Goal: Transaction & Acquisition: Book appointment/travel/reservation

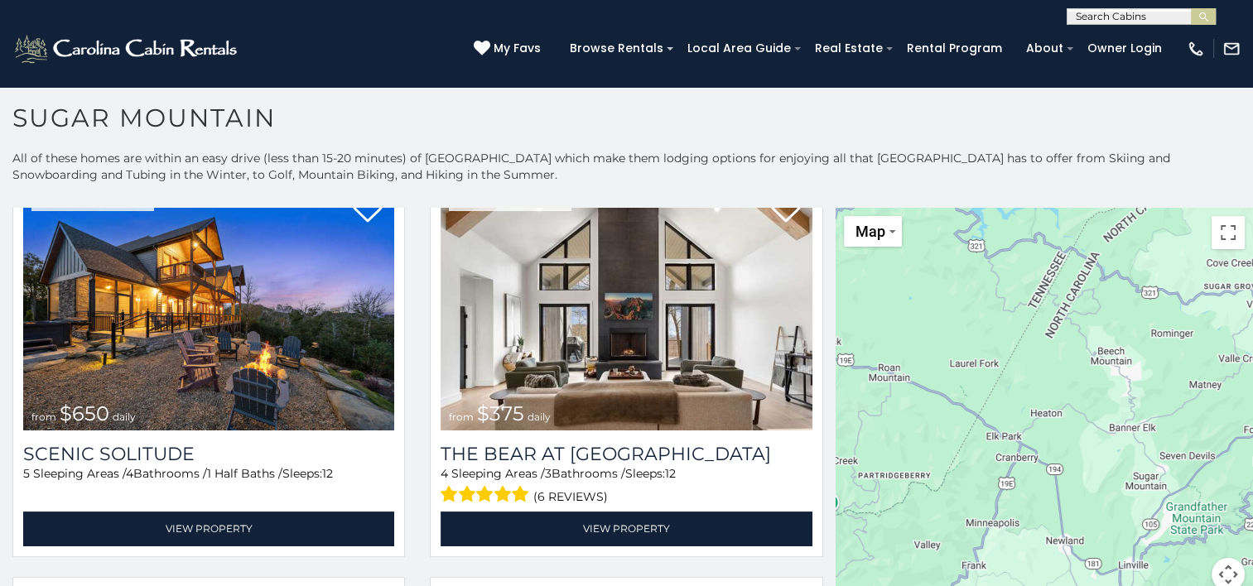
scroll to position [63, 0]
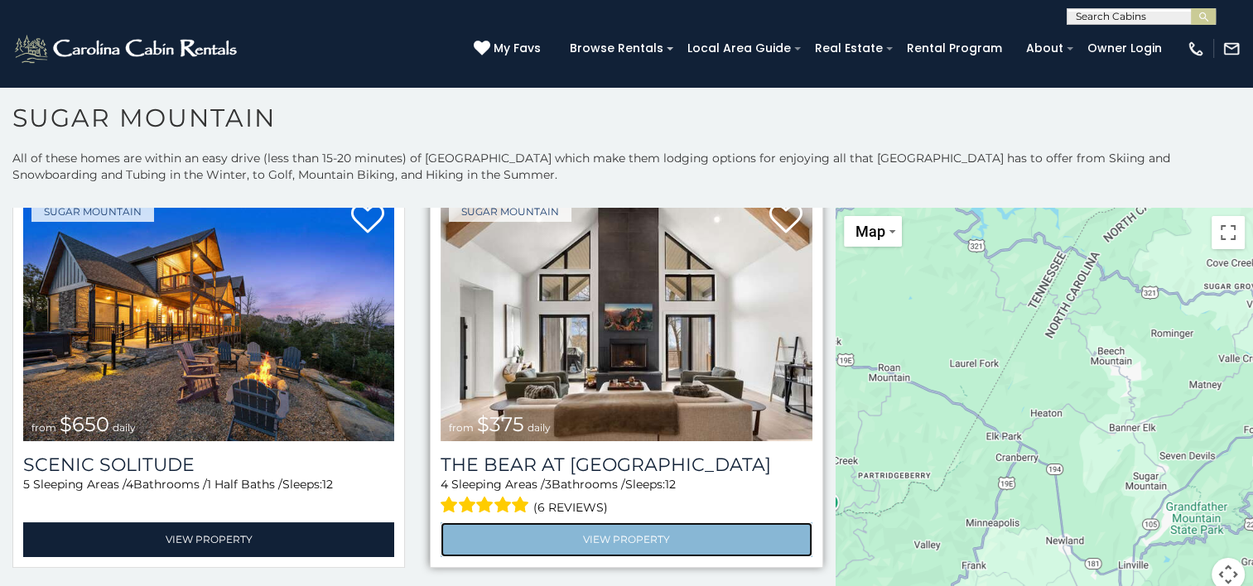
click at [603, 535] on link "View Property" at bounding box center [626, 539] width 371 height 34
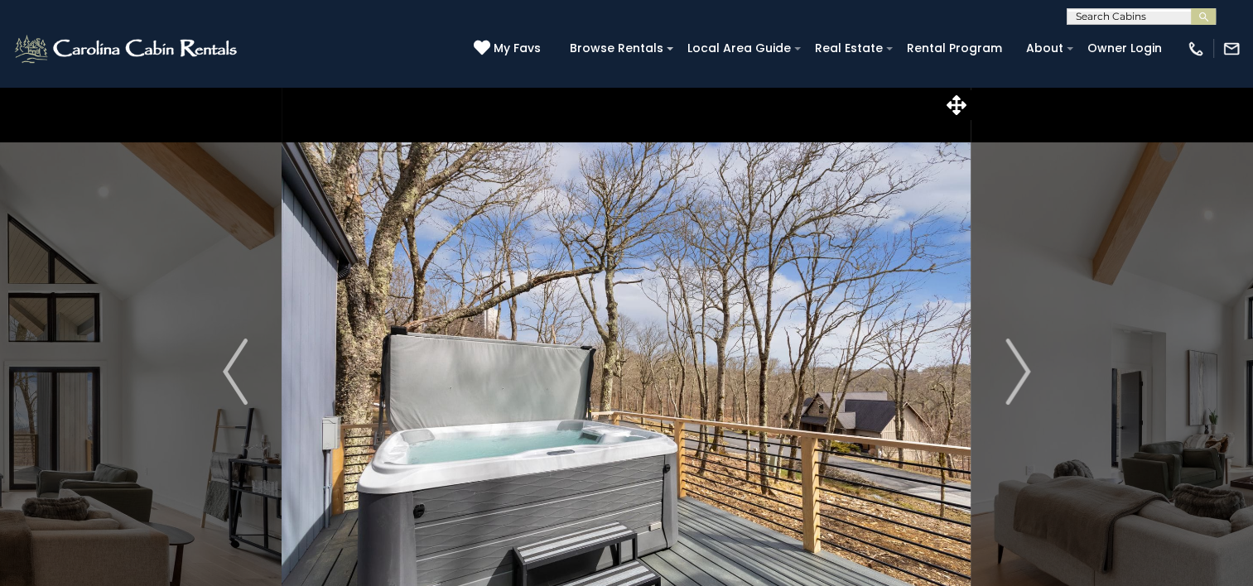
click at [1015, 375] on img "Next" at bounding box center [1017, 372] width 25 height 66
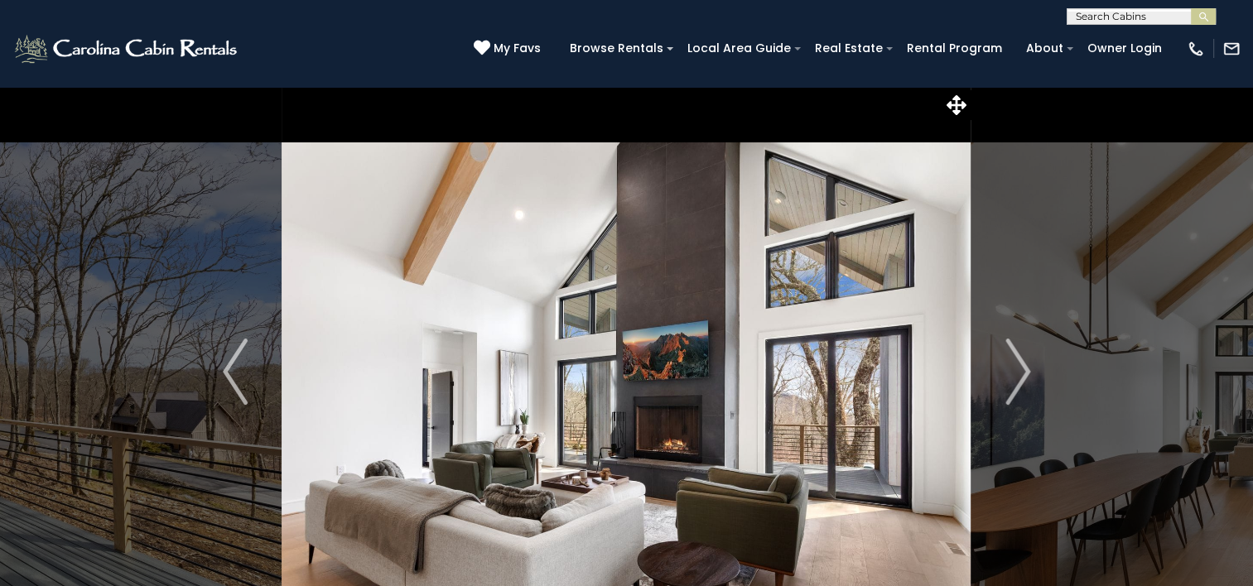
click at [1015, 375] on img "Next" at bounding box center [1017, 372] width 25 height 66
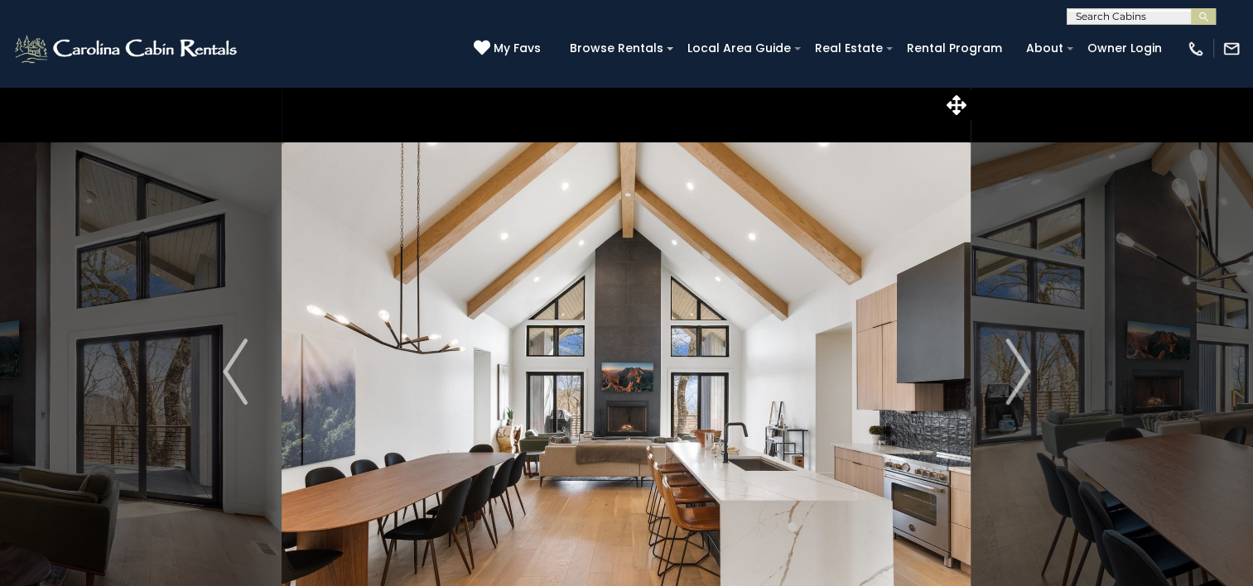
click at [1015, 375] on img "Next" at bounding box center [1017, 372] width 25 height 66
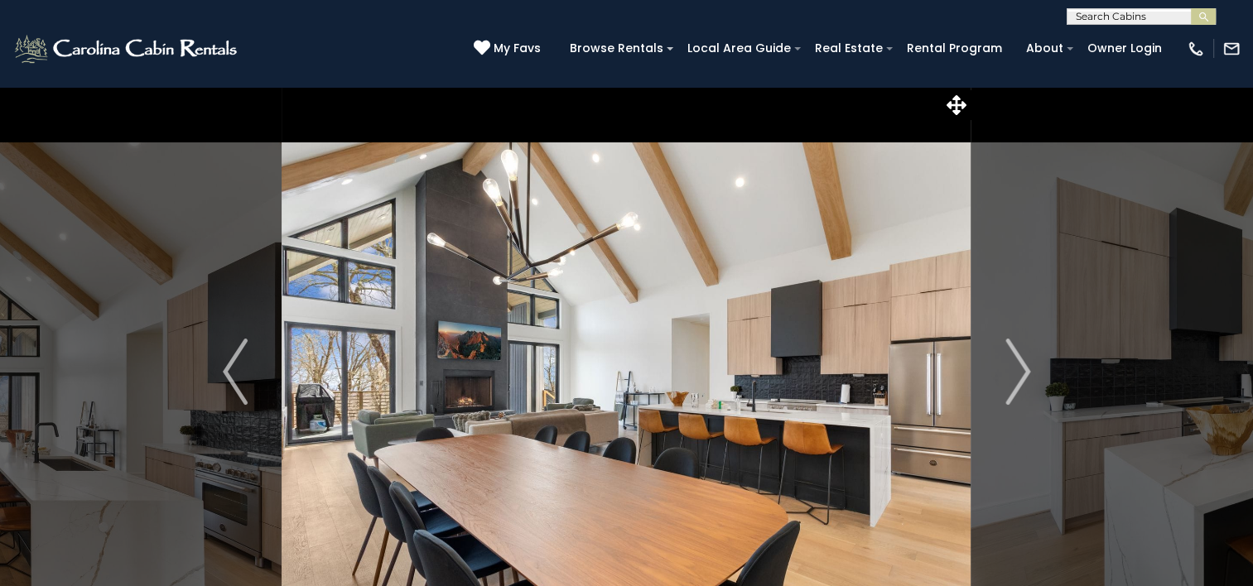
click at [1015, 375] on img "Next" at bounding box center [1017, 372] width 25 height 66
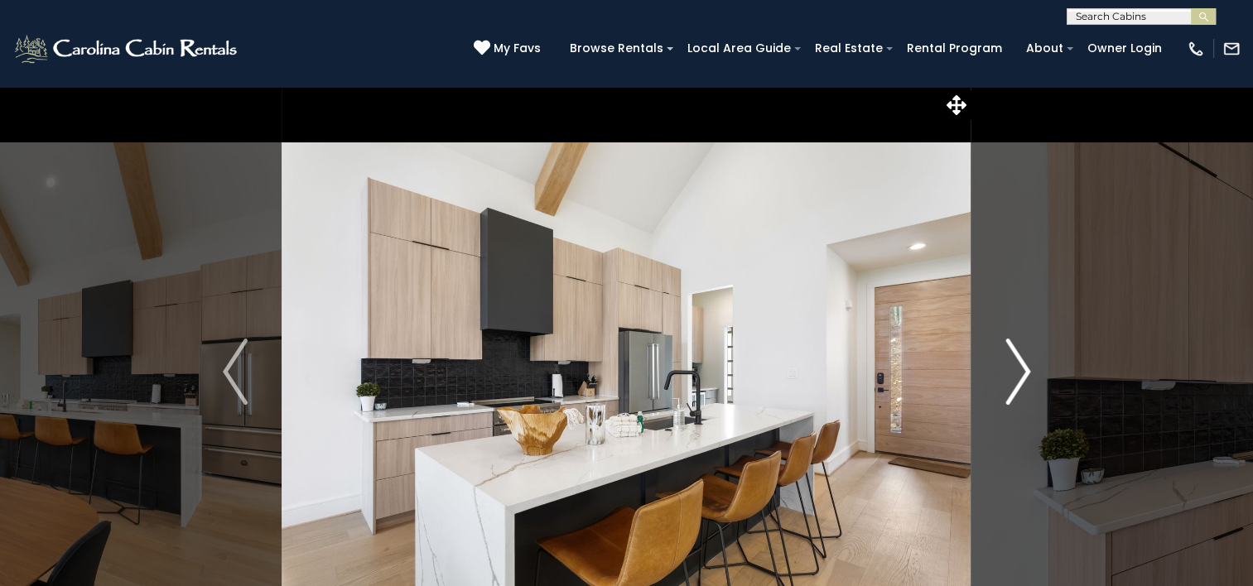
drag, startPoint x: 0, startPoint y: 0, endPoint x: 1015, endPoint y: 375, distance: 1082.2
click at [1015, 375] on img "Next" at bounding box center [1017, 372] width 25 height 66
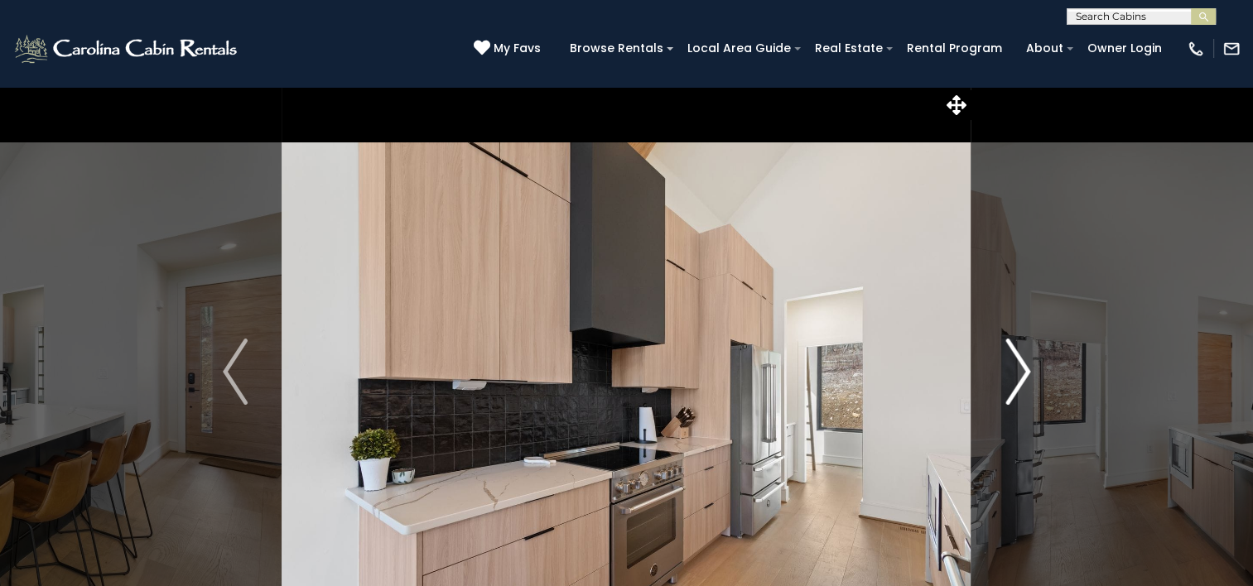
click at [1015, 375] on img "Next" at bounding box center [1017, 372] width 25 height 66
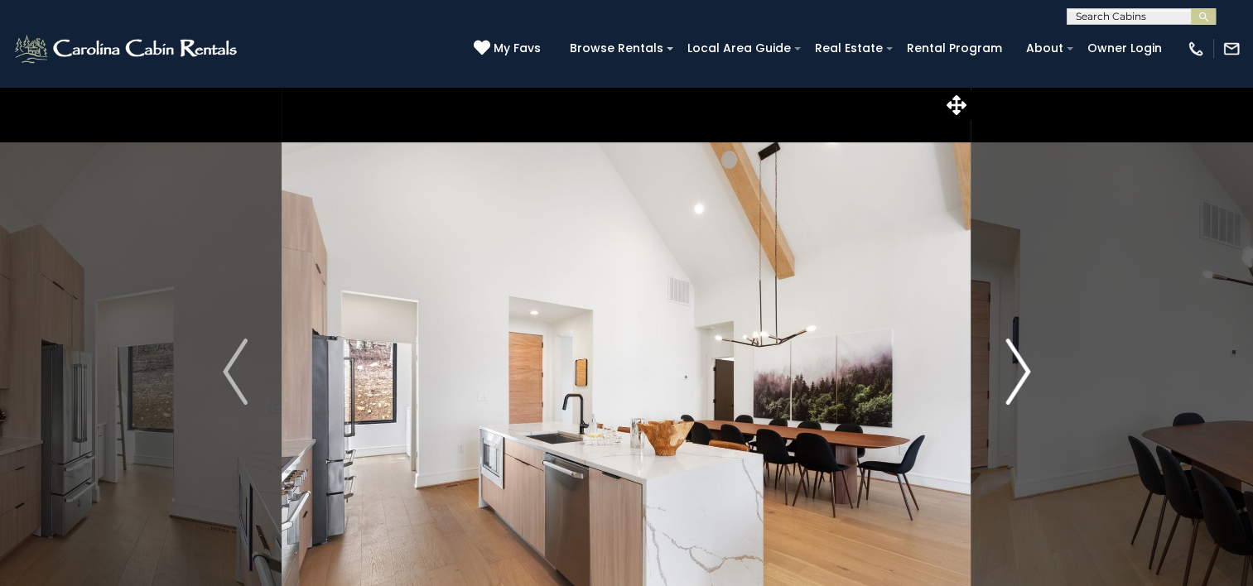
click at [1015, 375] on img "Next" at bounding box center [1017, 372] width 25 height 66
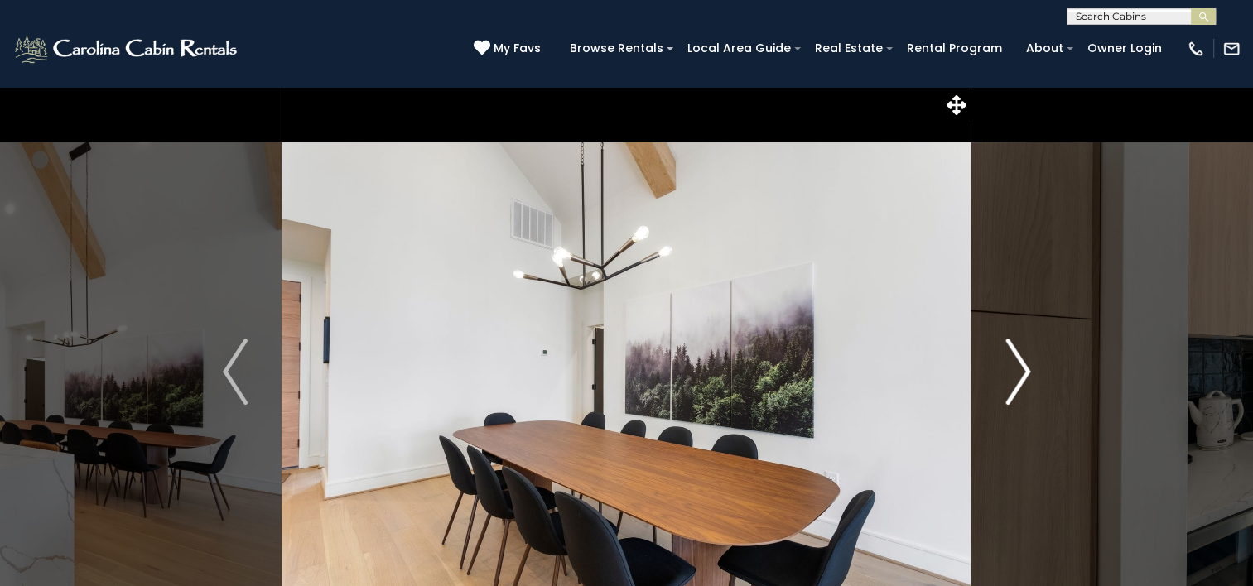
click at [1015, 375] on img "Next" at bounding box center [1017, 372] width 25 height 66
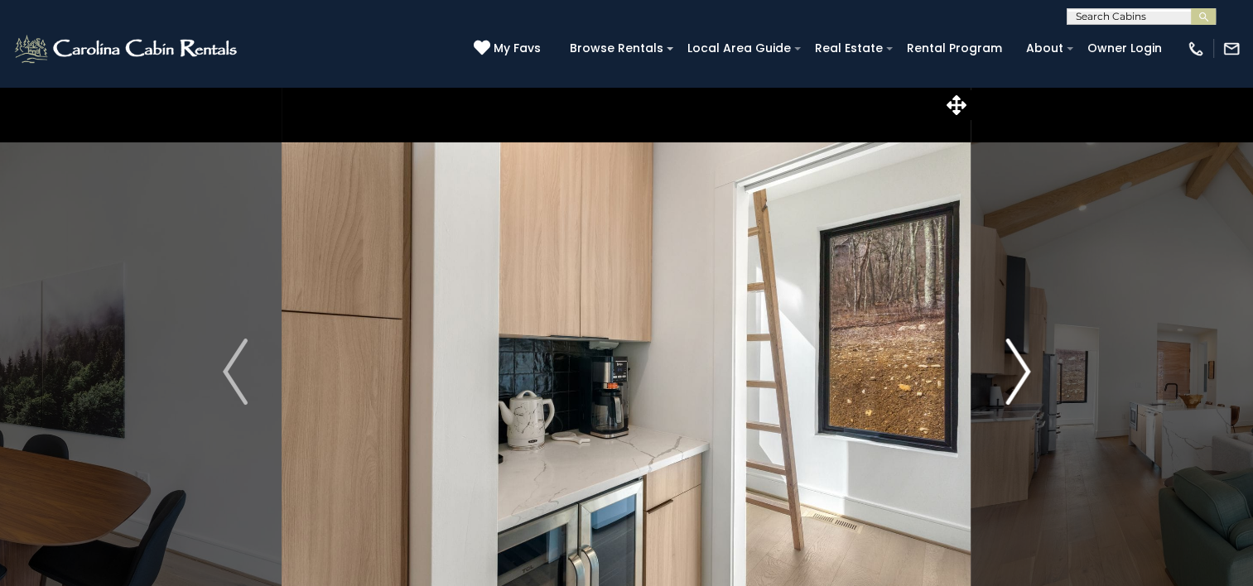
click at [1015, 375] on img "Next" at bounding box center [1017, 372] width 25 height 66
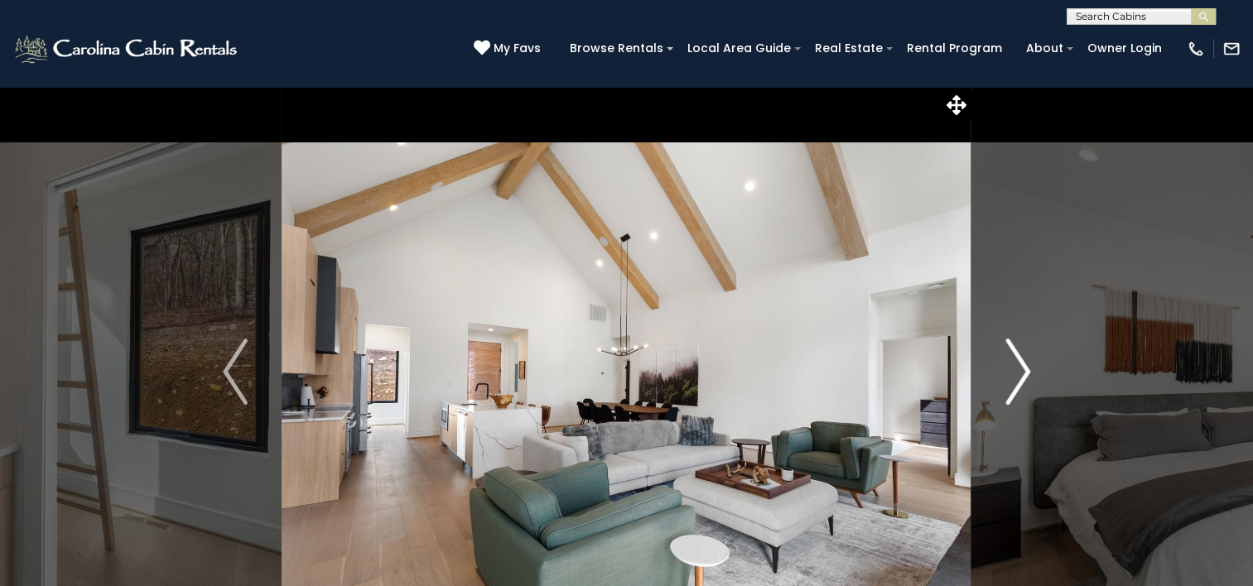
click at [1015, 375] on img "Next" at bounding box center [1017, 372] width 25 height 66
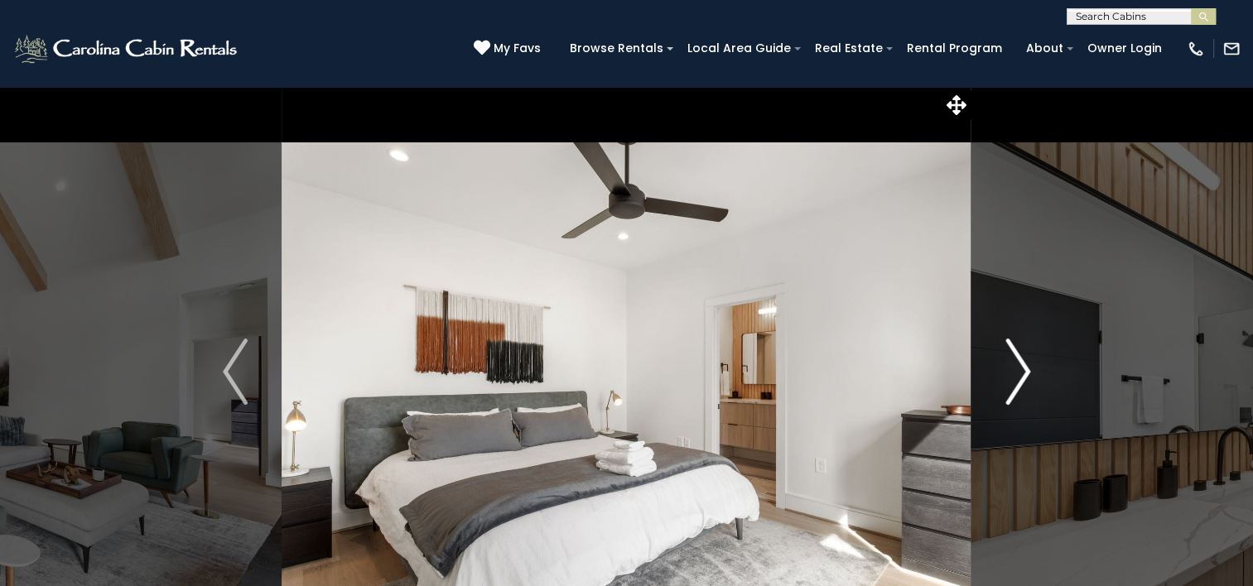
click at [1015, 375] on img "Next" at bounding box center [1017, 372] width 25 height 66
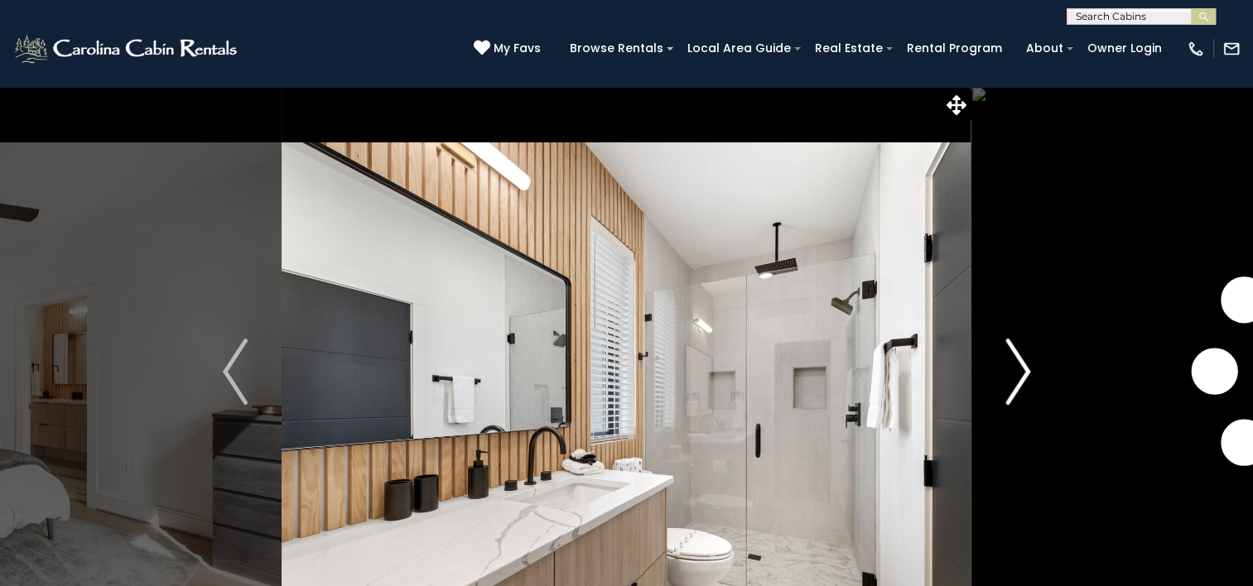
click at [1015, 375] on img "Next" at bounding box center [1017, 372] width 25 height 66
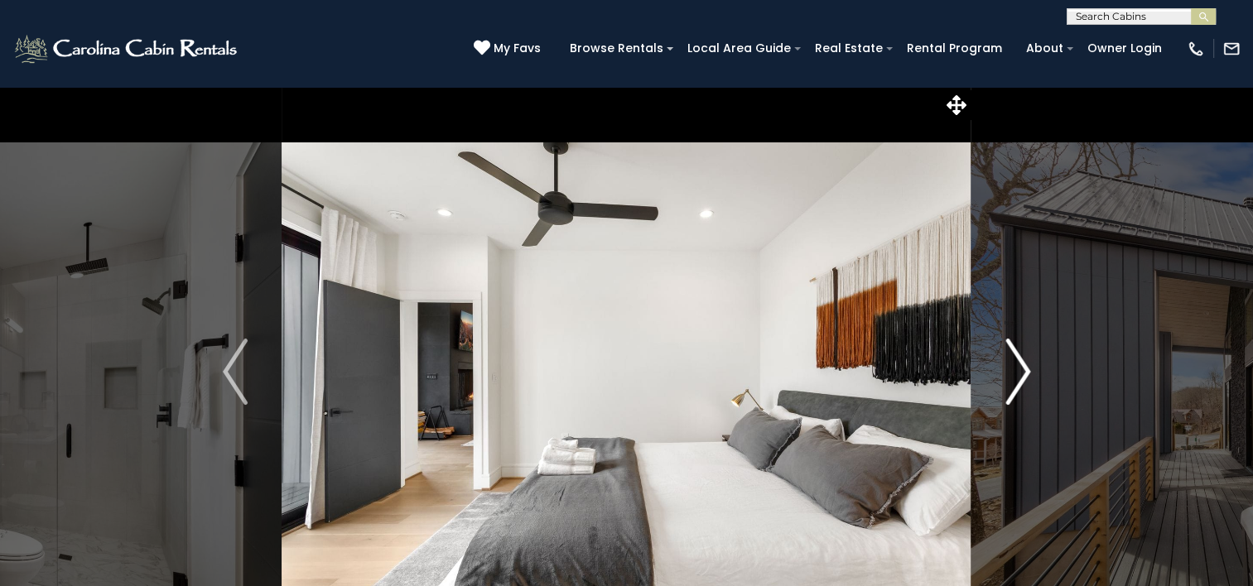
click at [1015, 375] on img "Next" at bounding box center [1017, 372] width 25 height 66
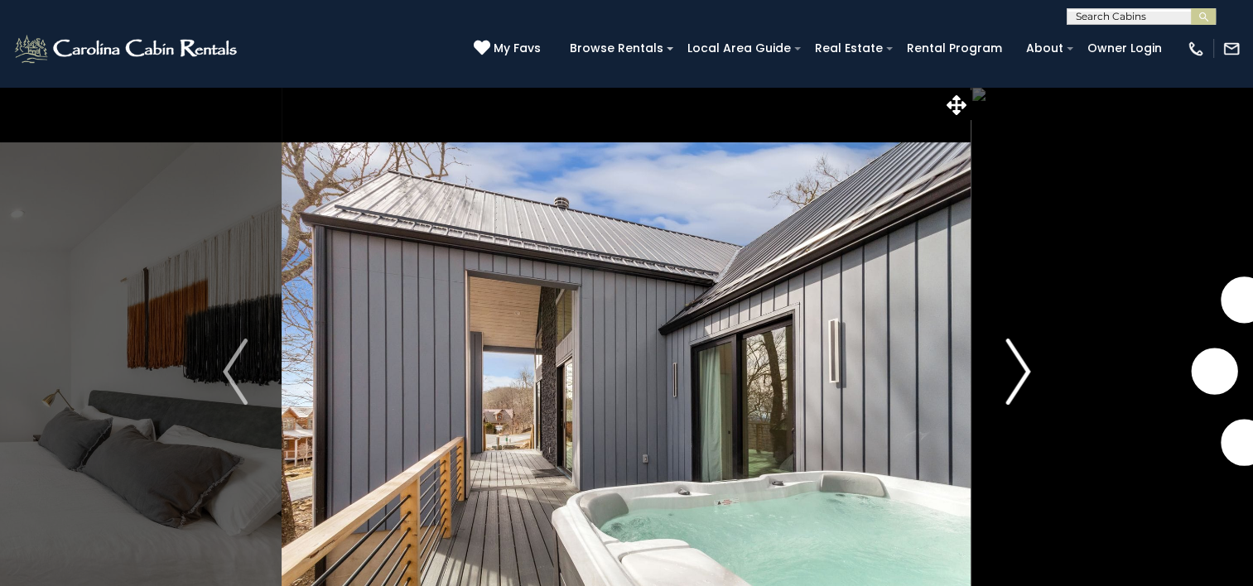
click at [1015, 375] on img "Next" at bounding box center [1017, 372] width 25 height 66
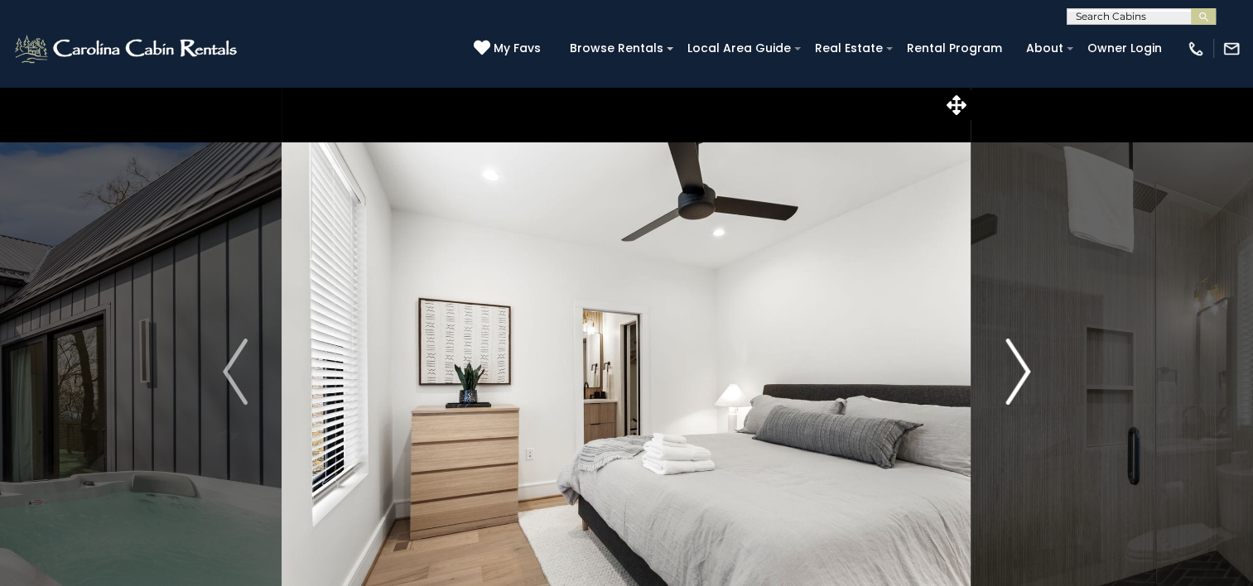
click at [1015, 375] on img "Next" at bounding box center [1017, 372] width 25 height 66
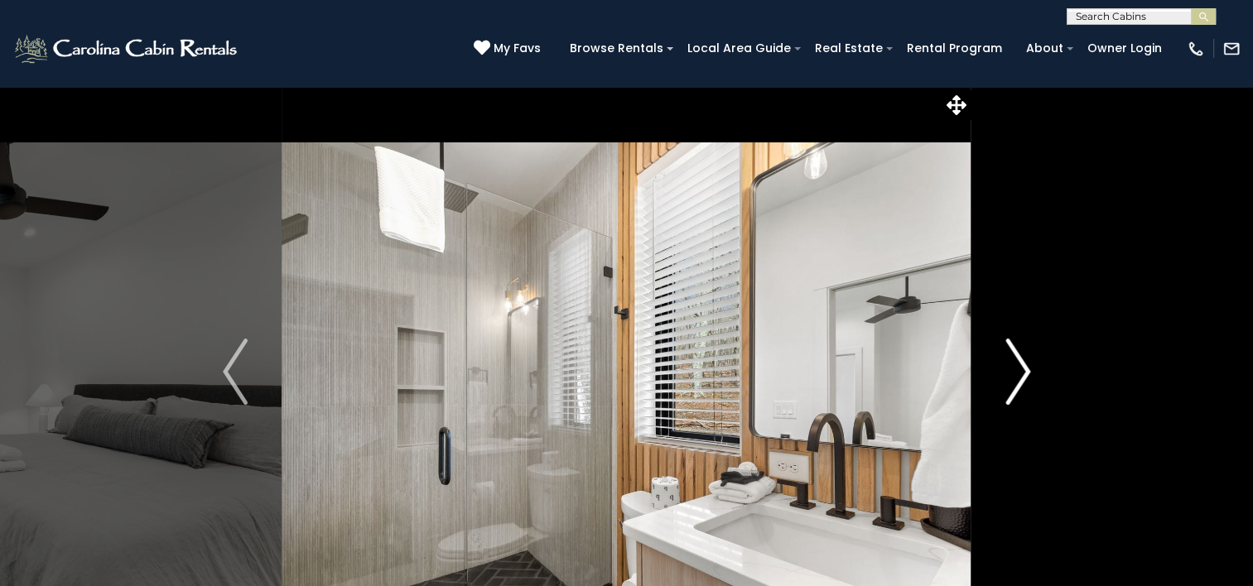
click at [1015, 375] on img "Next" at bounding box center [1017, 372] width 25 height 66
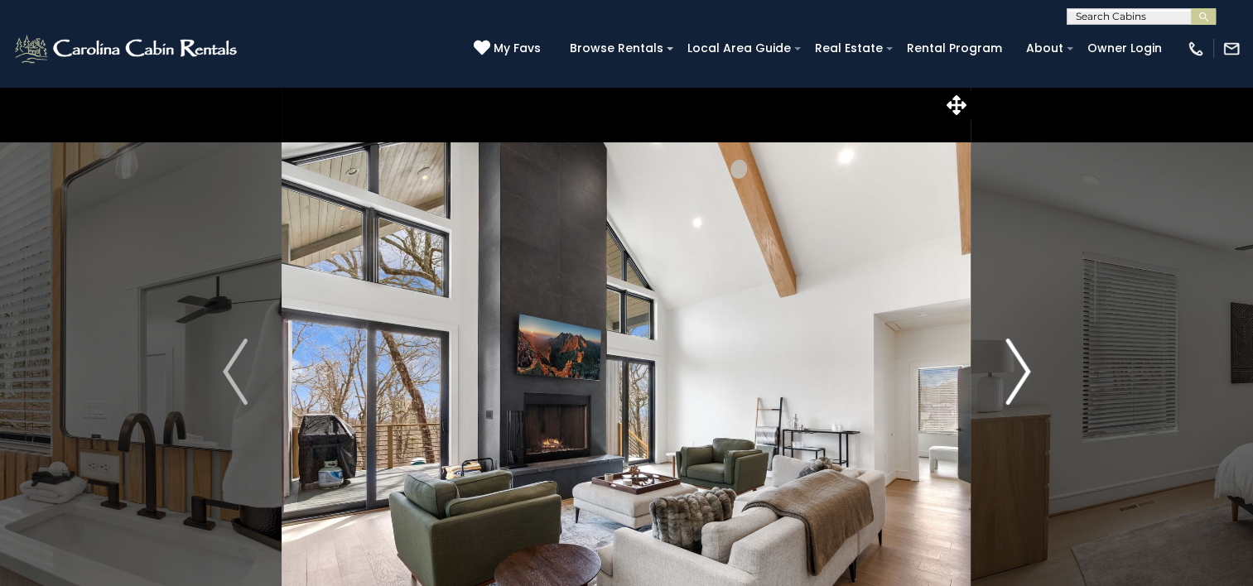
click at [1015, 375] on img "Next" at bounding box center [1017, 372] width 25 height 66
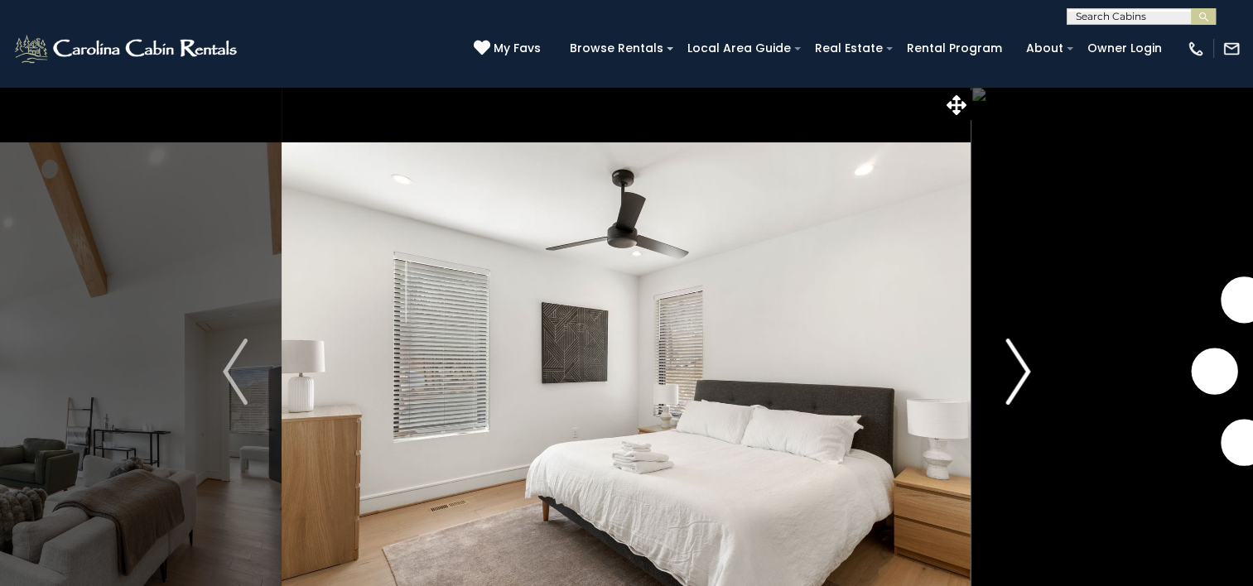
click at [1015, 375] on img "Next" at bounding box center [1017, 372] width 25 height 66
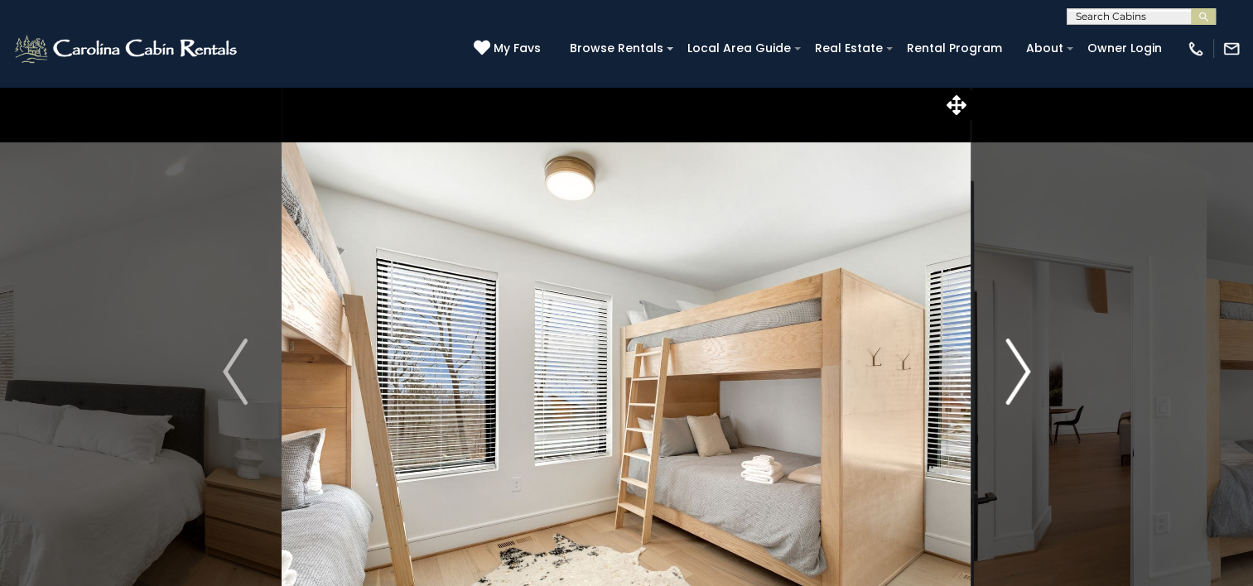
click at [1015, 375] on img "Next" at bounding box center [1017, 372] width 25 height 66
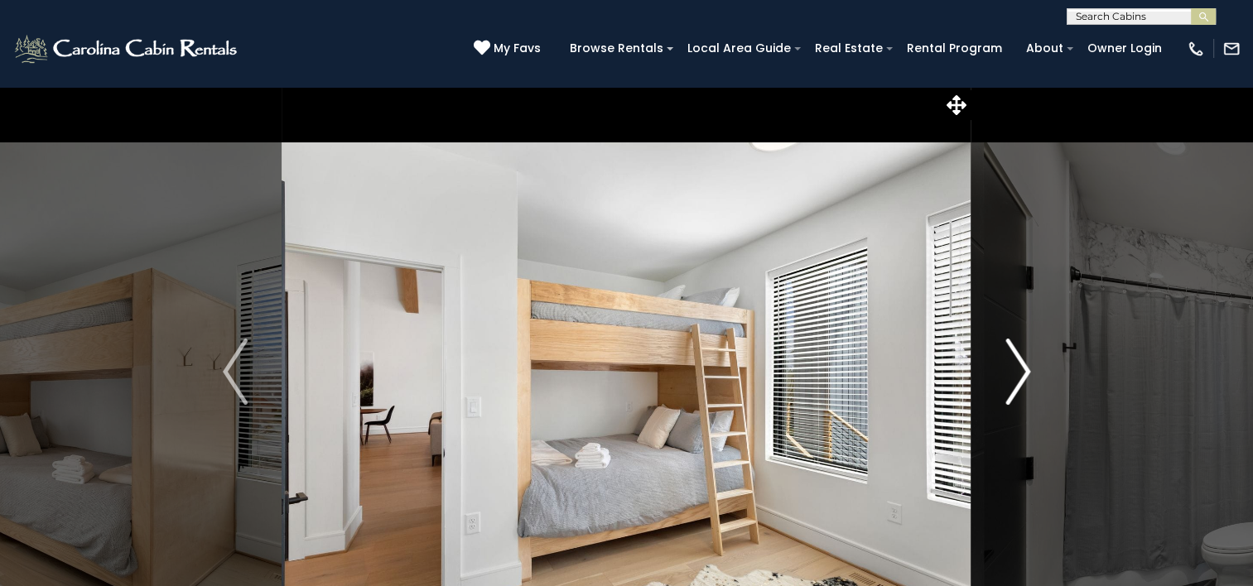
click at [1015, 375] on img "Next" at bounding box center [1017, 372] width 25 height 66
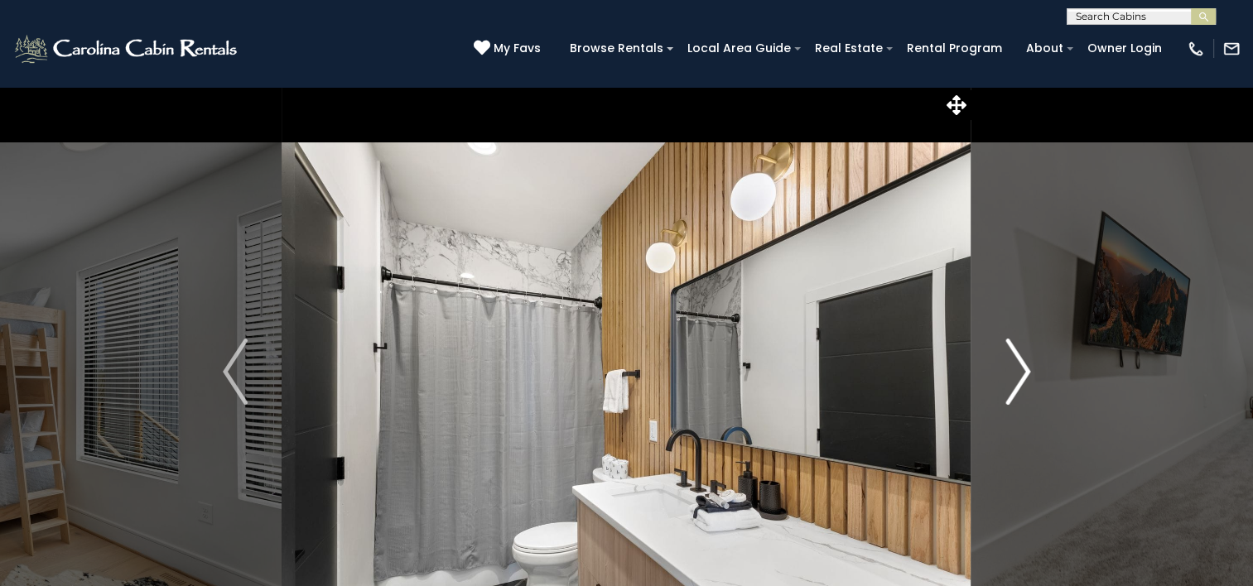
click at [1015, 375] on img "Next" at bounding box center [1017, 372] width 25 height 66
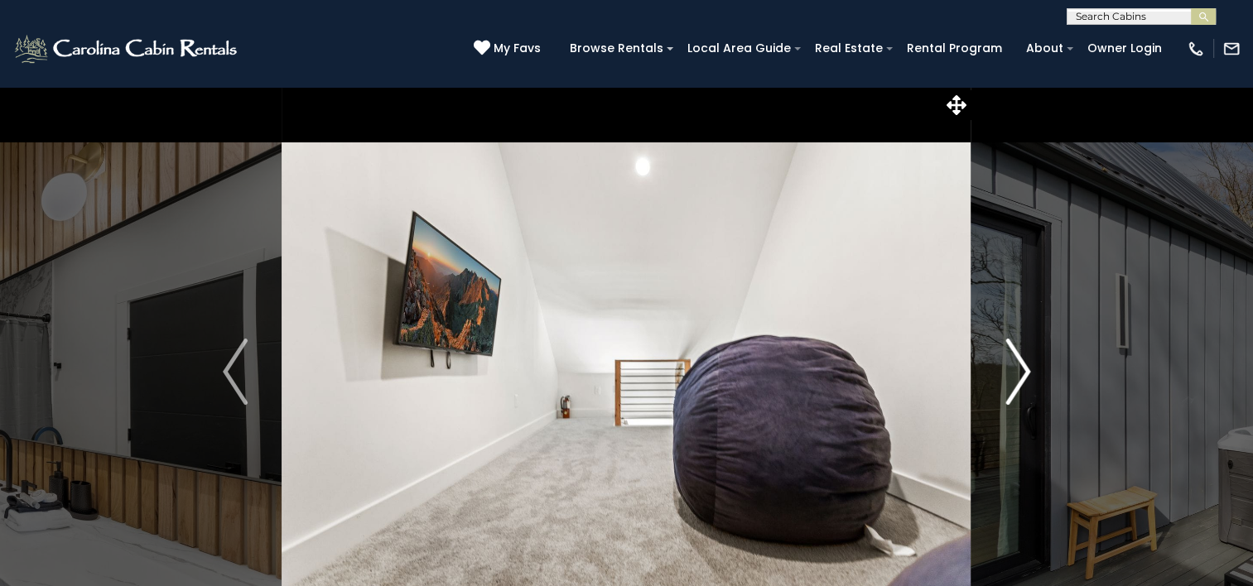
click at [1015, 375] on img "Next" at bounding box center [1017, 372] width 25 height 66
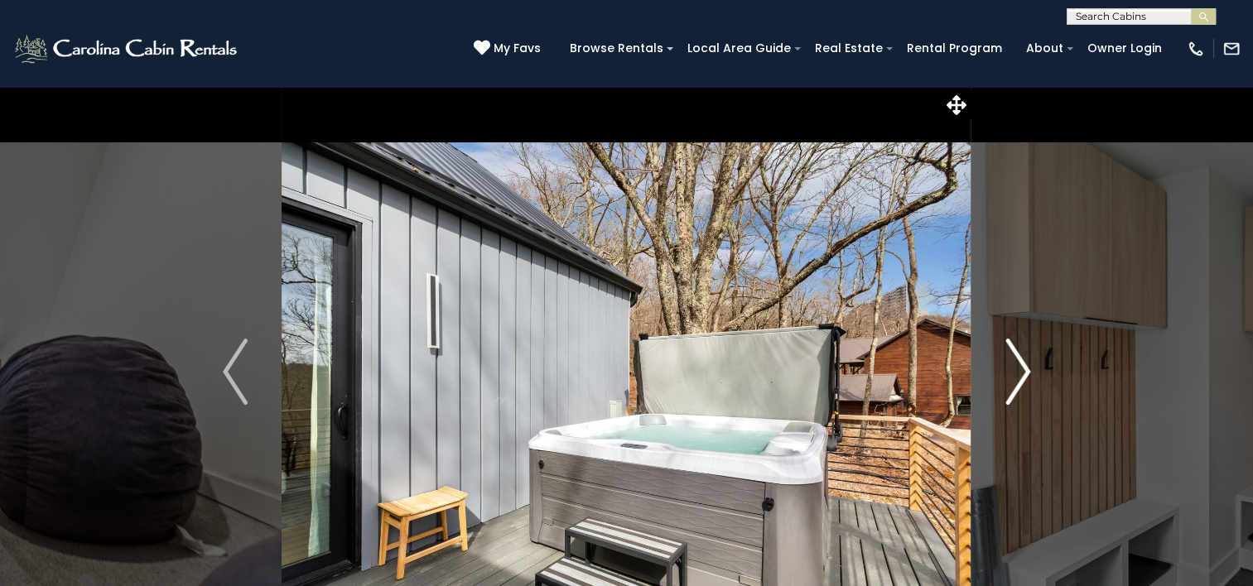
click at [1015, 375] on img "Next" at bounding box center [1017, 372] width 25 height 66
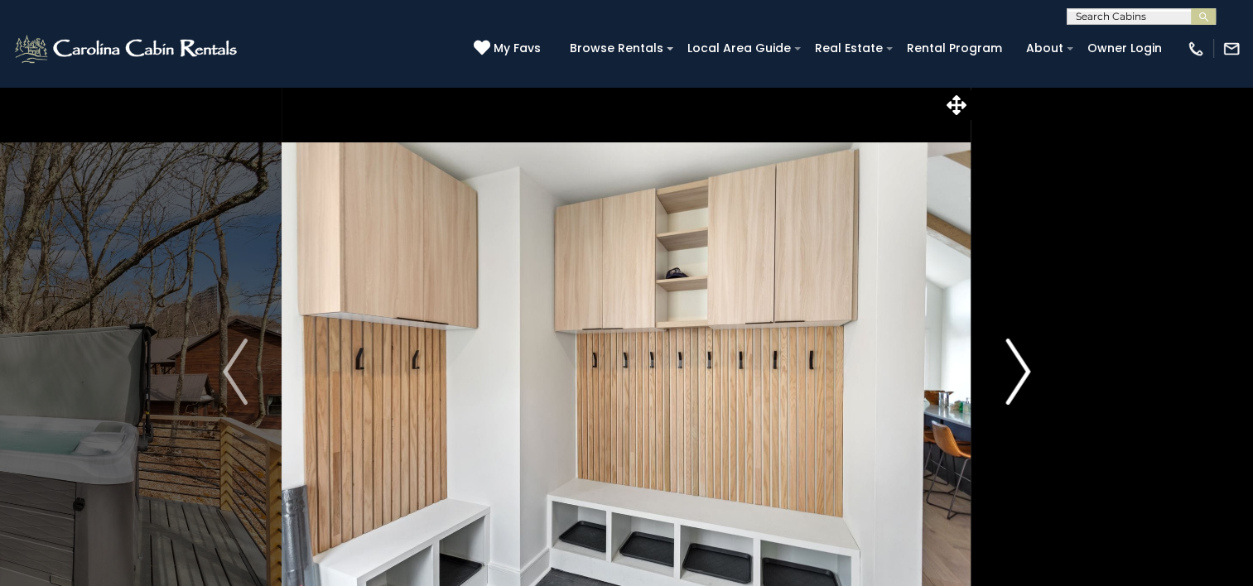
click at [1015, 375] on img "Next" at bounding box center [1017, 372] width 25 height 66
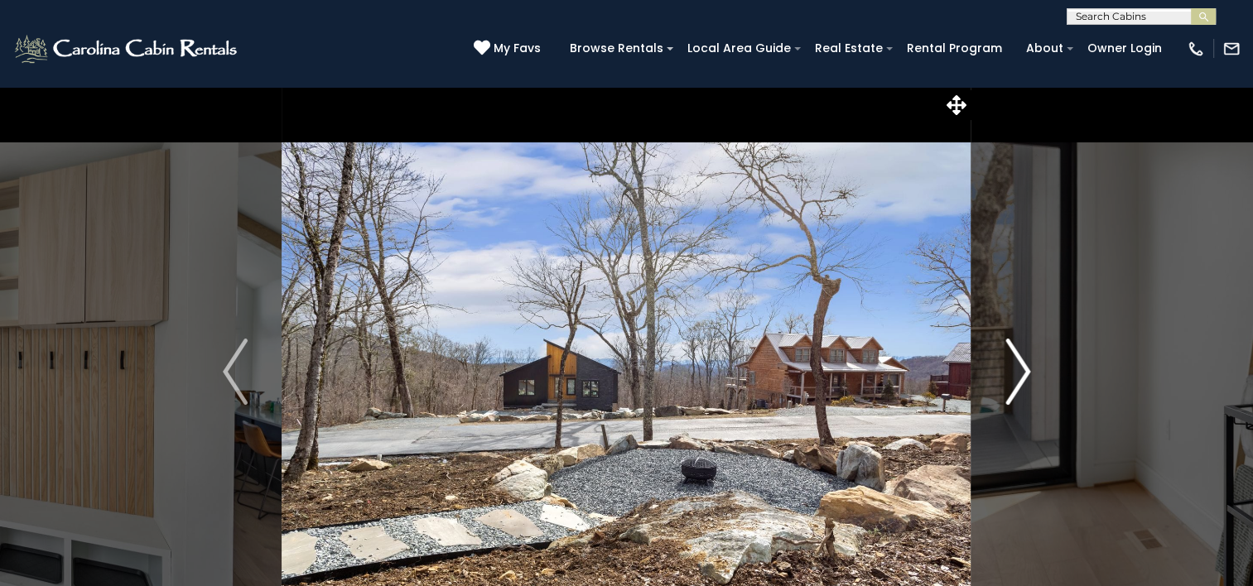
click at [1015, 375] on img "Next" at bounding box center [1017, 372] width 25 height 66
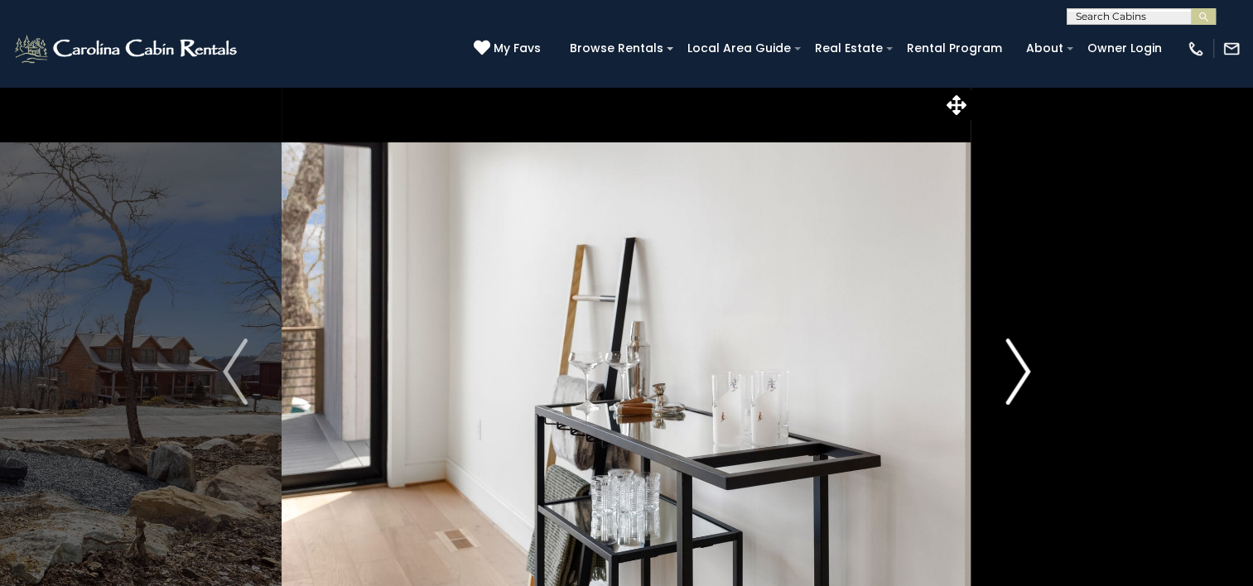
click at [1015, 375] on img "Next" at bounding box center [1017, 372] width 25 height 66
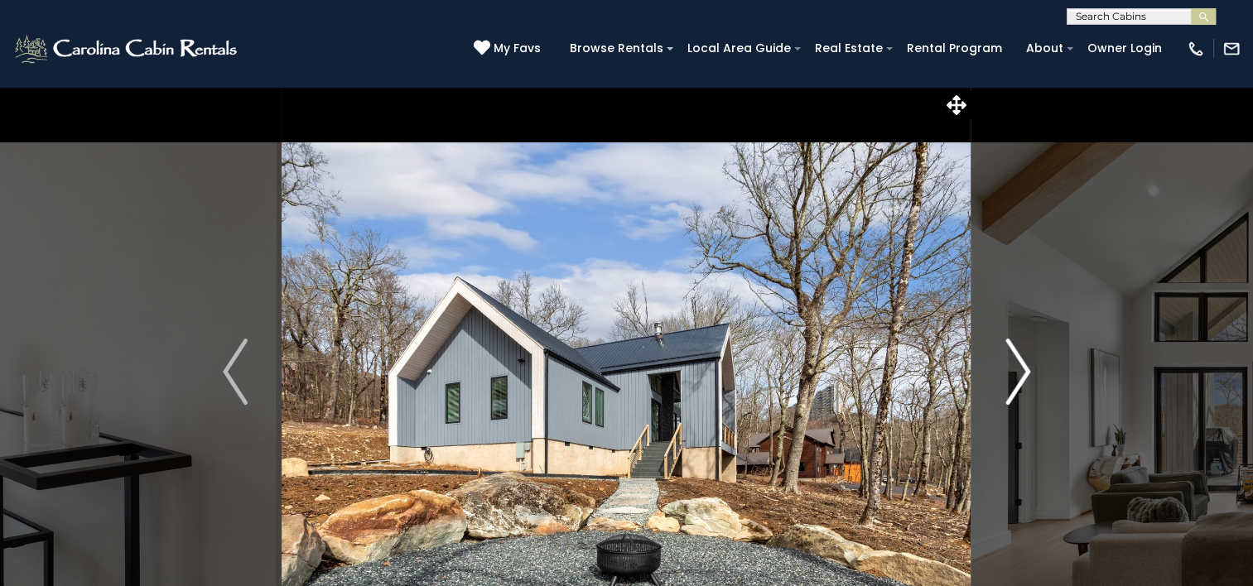
click at [1015, 375] on img "Next" at bounding box center [1017, 372] width 25 height 66
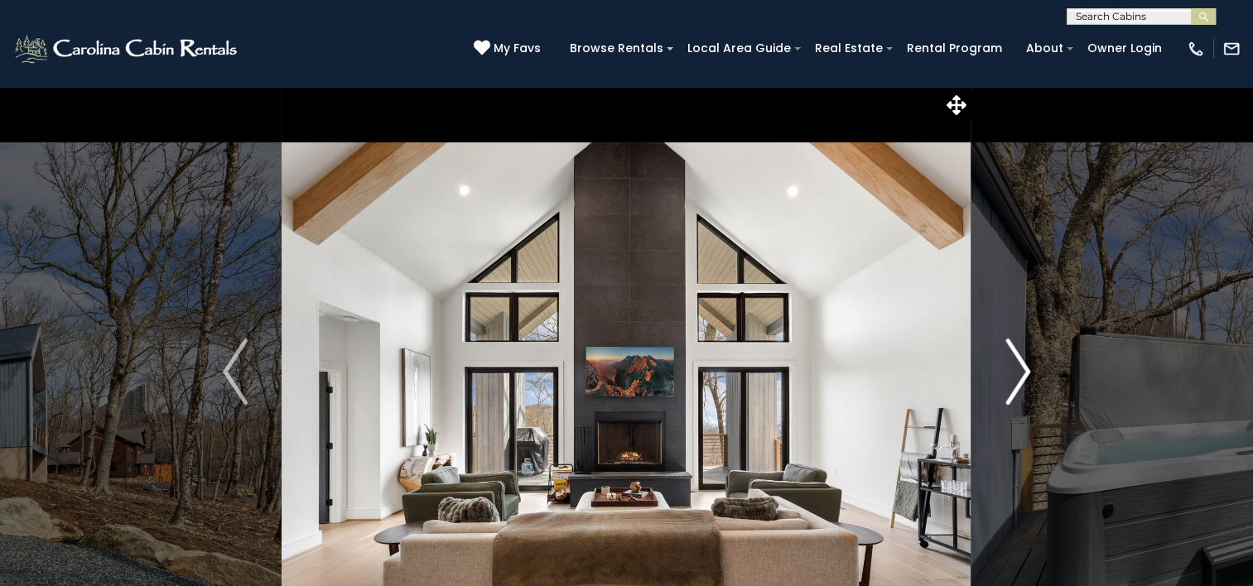
click at [1015, 375] on img "Next" at bounding box center [1017, 372] width 25 height 66
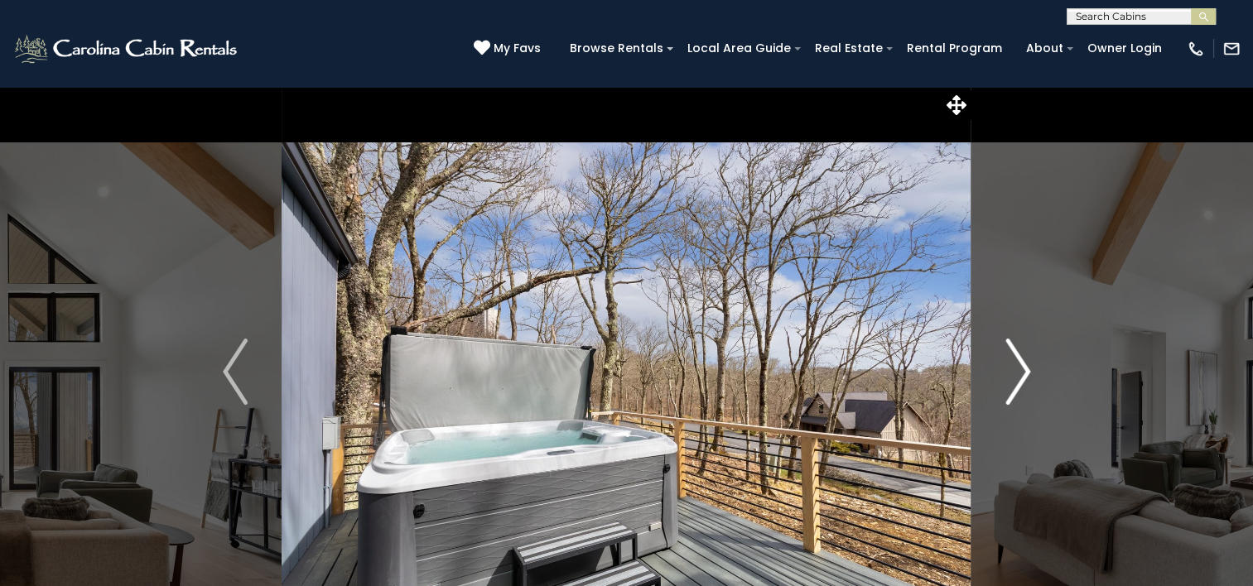
click at [1015, 375] on img "Next" at bounding box center [1017, 372] width 25 height 66
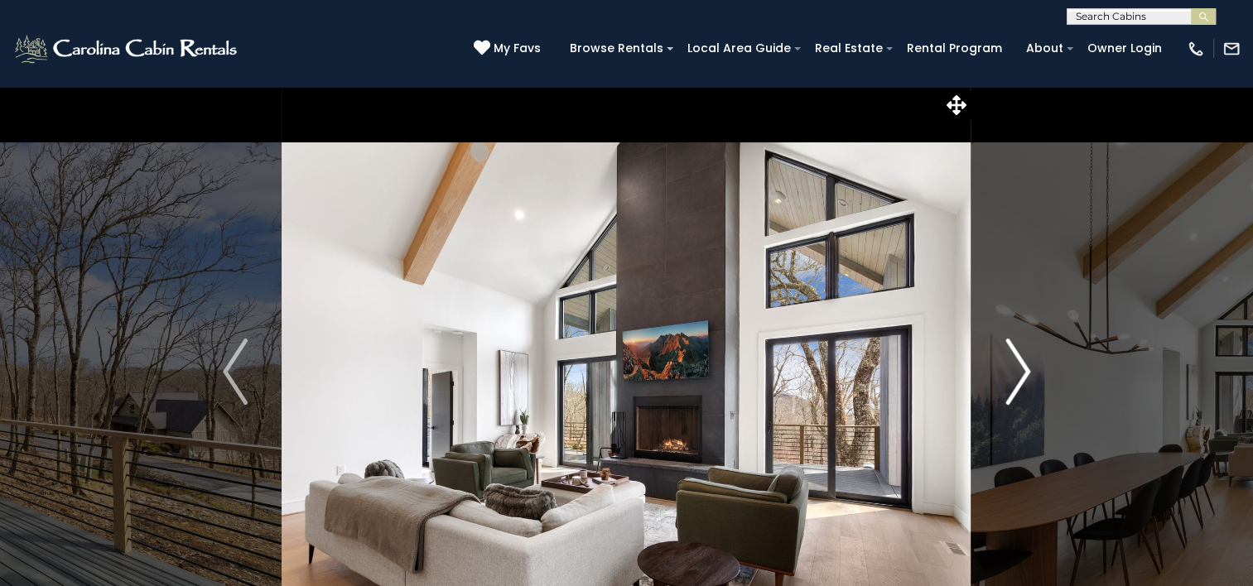
click at [1015, 375] on img "Next" at bounding box center [1017, 372] width 25 height 66
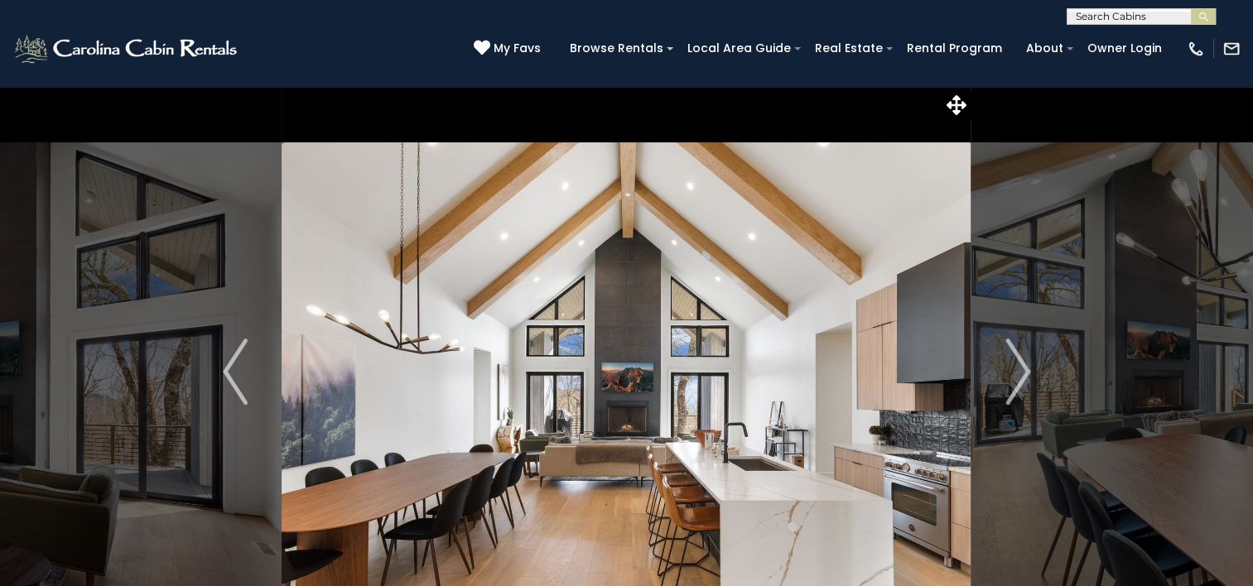
click at [302, 103] on img at bounding box center [626, 371] width 689 height 571
click at [1086, 83] on div "[PHONE_NUMBER] My Favs Browse Rentals Local Area Guide Activities & Attractions…" at bounding box center [626, 56] width 1253 height 62
click at [965, 103] on icon at bounding box center [956, 105] width 20 height 20
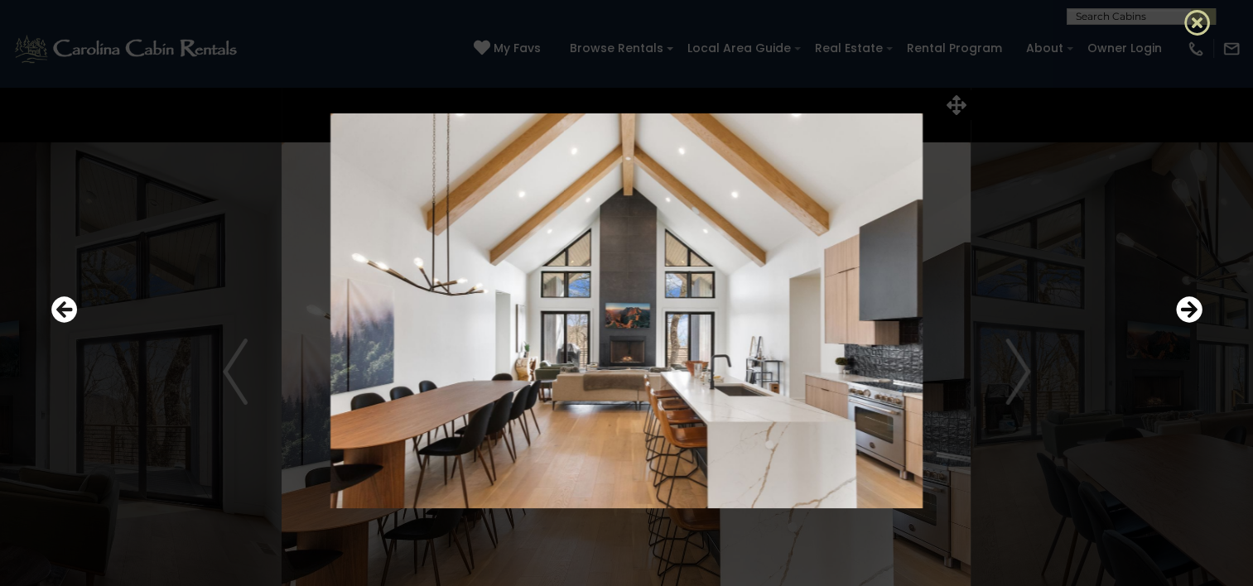
click at [1192, 22] on icon at bounding box center [1197, 22] width 26 height 26
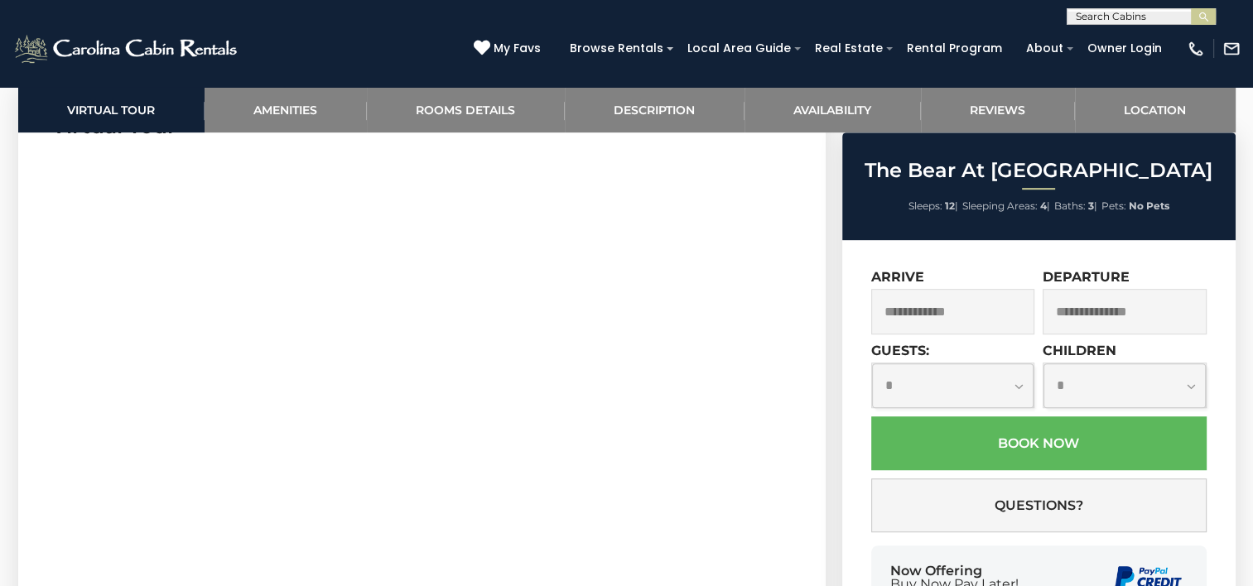
scroll to position [864, 0]
click at [930, 308] on input "text" at bounding box center [953, 312] width 164 height 46
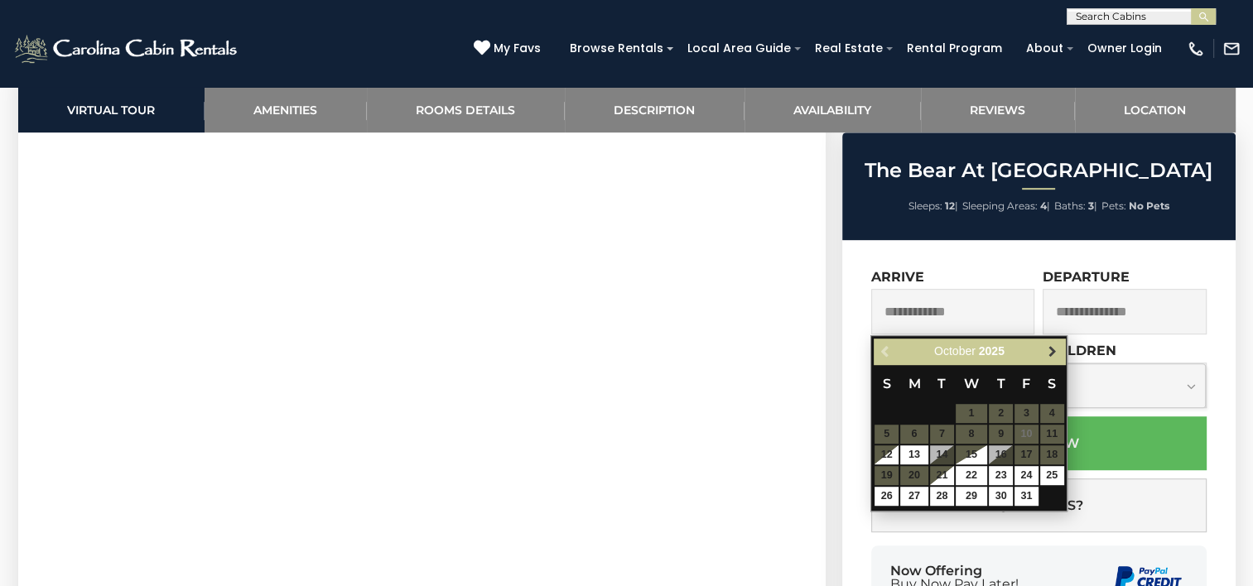
click at [1053, 354] on span "Next" at bounding box center [1052, 351] width 13 height 13
